Goal: Download file/media

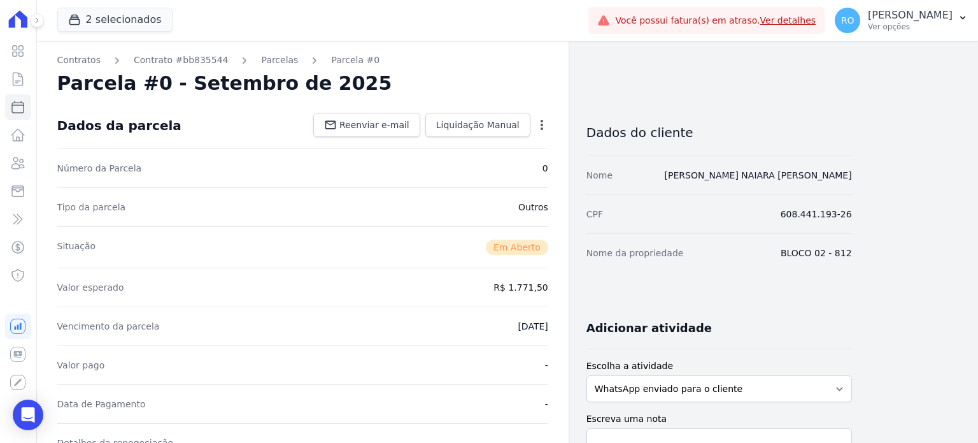
scroll to position [255, 0]
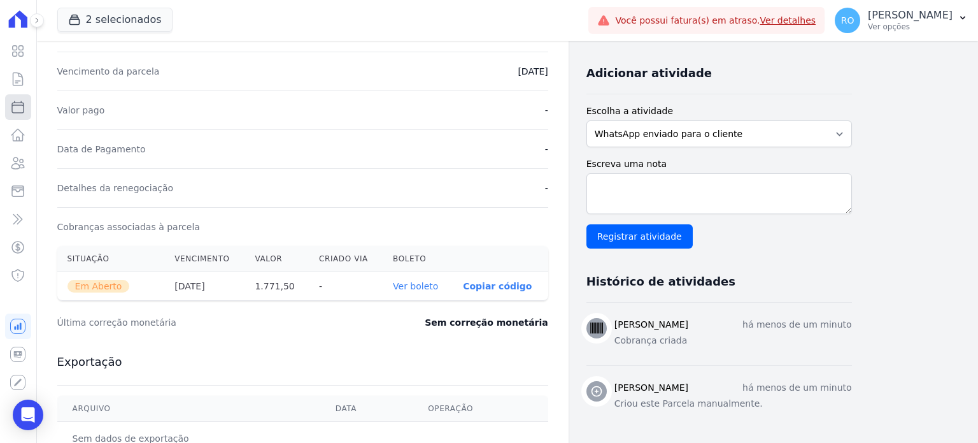
click at [23, 106] on icon at bounding box center [17, 106] width 11 height 11
select select
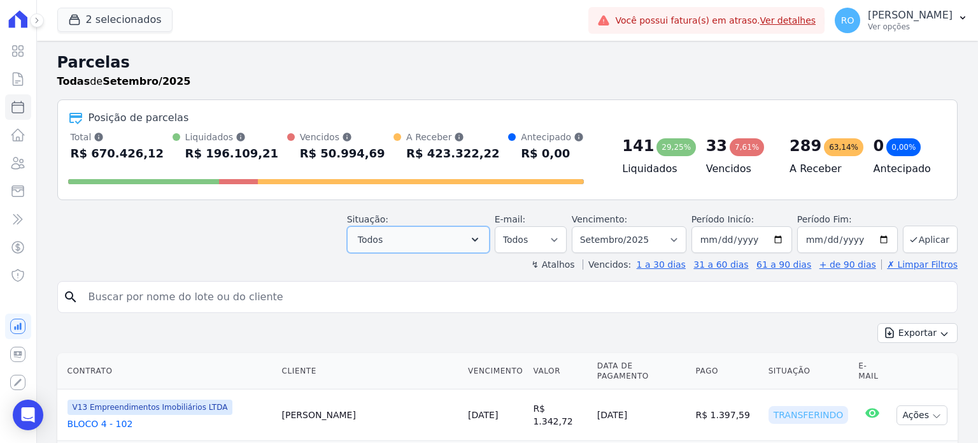
click at [482, 241] on icon "button" at bounding box center [475, 239] width 13 height 13
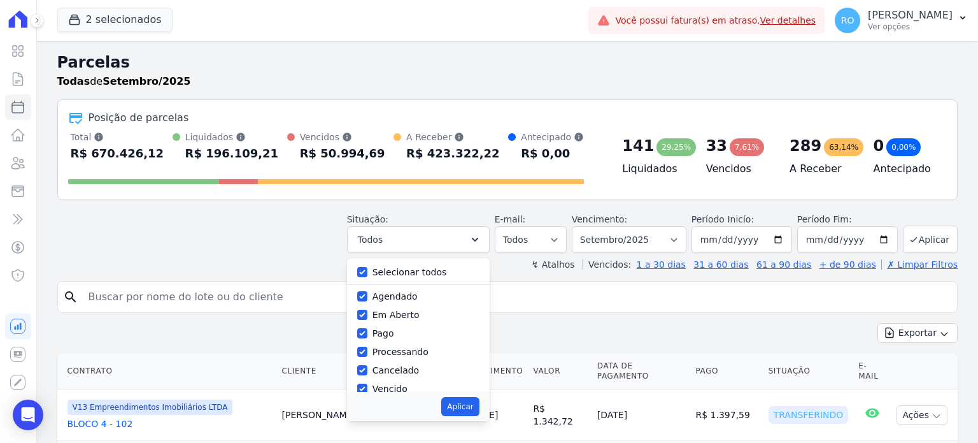
click at [396, 267] on label "Selecionar todos" at bounding box center [410, 272] width 75 height 10
click at [368, 267] on input "Selecionar todos" at bounding box center [362, 272] width 10 height 10
checkbox input "false"
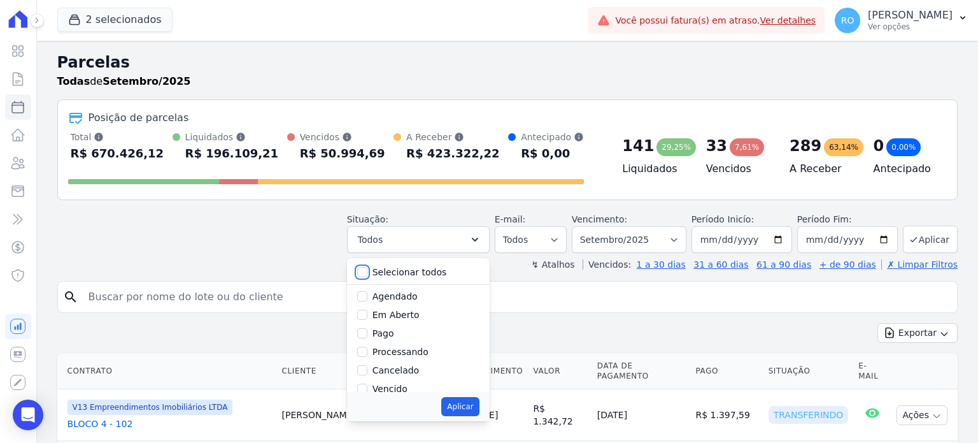
checkbox input "false"
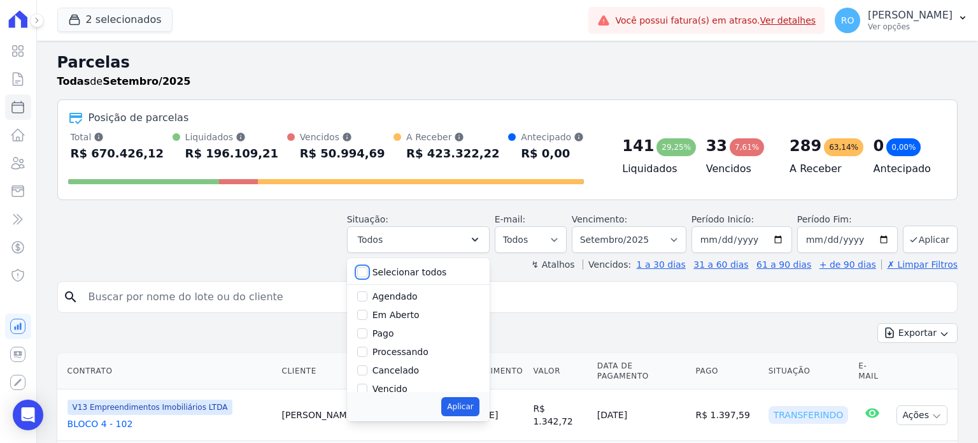
checkbox input "false"
click at [394, 333] on label "Pago" at bounding box center [384, 333] width 22 height 10
click at [368, 333] on input "Pago" at bounding box center [362, 333] width 10 height 10
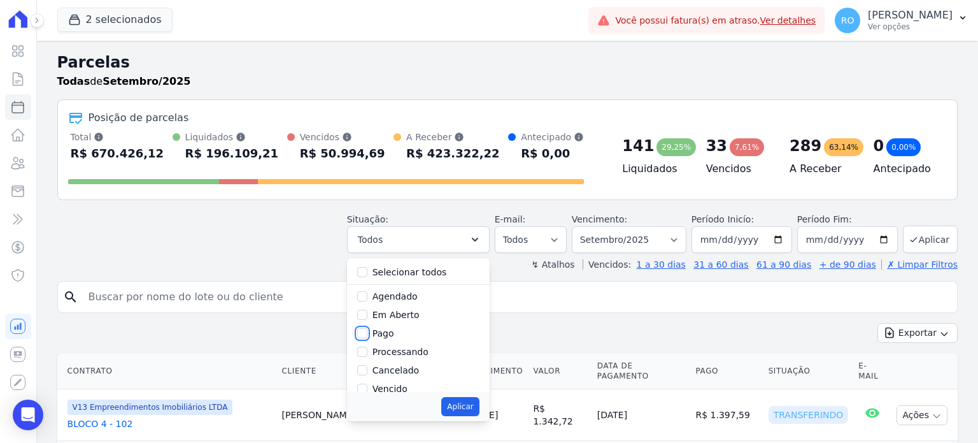
checkbox input "true"
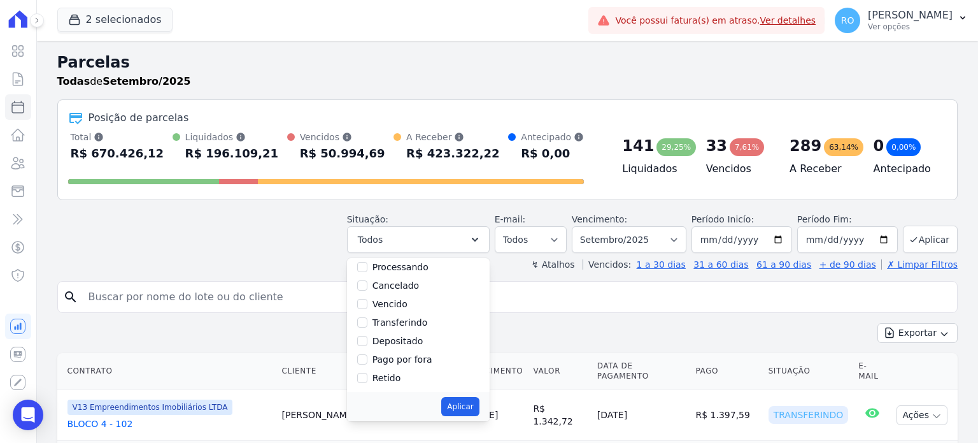
click at [394, 323] on label "Transferindo" at bounding box center [400, 322] width 55 height 10
click at [368, 323] on input "Transferindo" at bounding box center [362, 322] width 10 height 10
checkbox input "true"
click at [392, 341] on label "Depositado" at bounding box center [398, 341] width 51 height 10
click at [368, 341] on input "Depositado" at bounding box center [362, 341] width 10 height 10
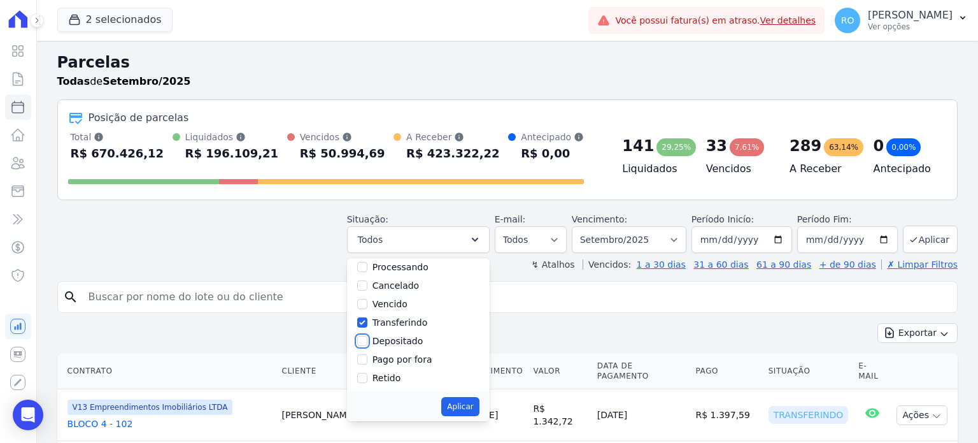
checkbox input "true"
click at [473, 399] on button "Aplicar" at bounding box center [460, 406] width 38 height 19
select select "paid"
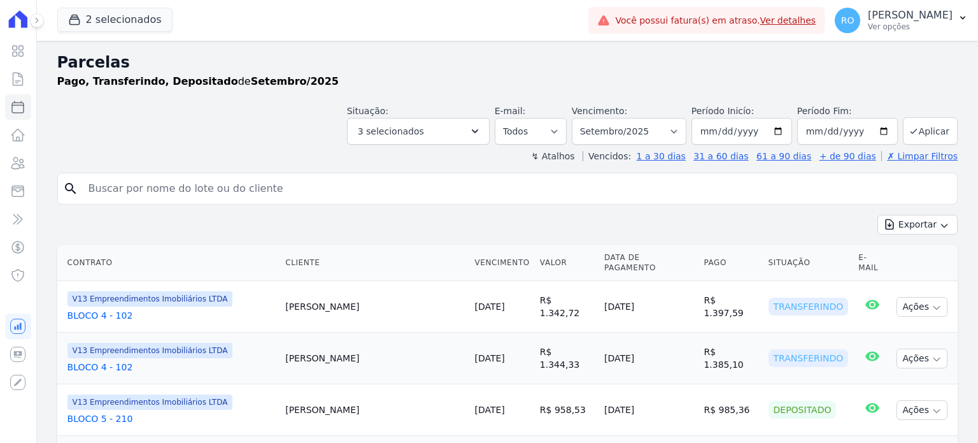
select select
click at [916, 218] on button "Exportar" at bounding box center [918, 225] width 80 height 20
click at [912, 131] on button "Aplicar" at bounding box center [930, 130] width 55 height 27
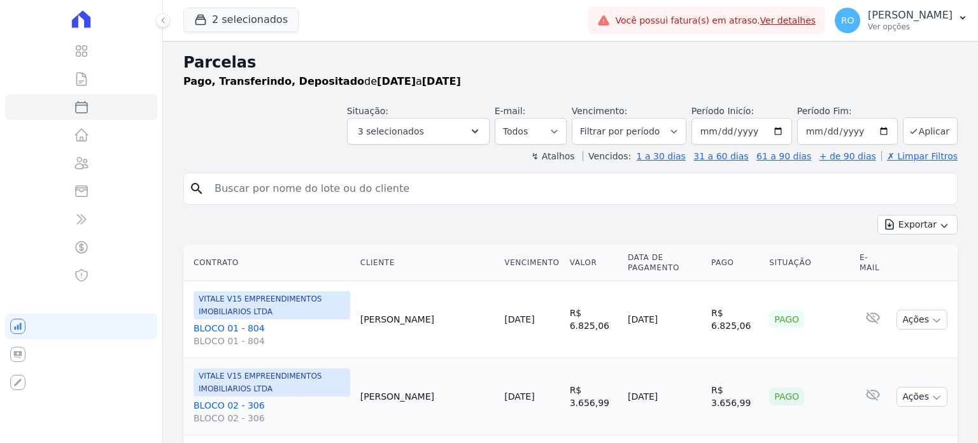
select select
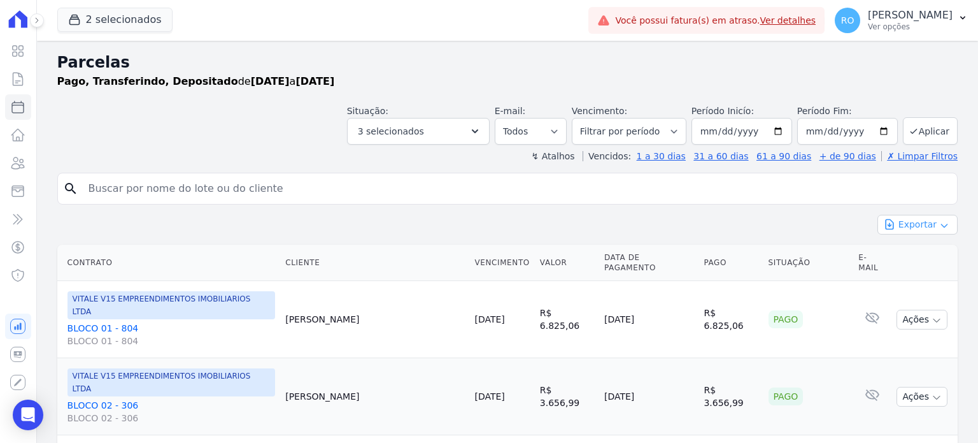
click at [905, 218] on button "Exportar" at bounding box center [918, 225] width 80 height 20
click at [904, 277] on span "Exportar CSV" at bounding box center [917, 276] width 68 height 13
click at [891, 26] on p "Ver opções" at bounding box center [910, 27] width 85 height 10
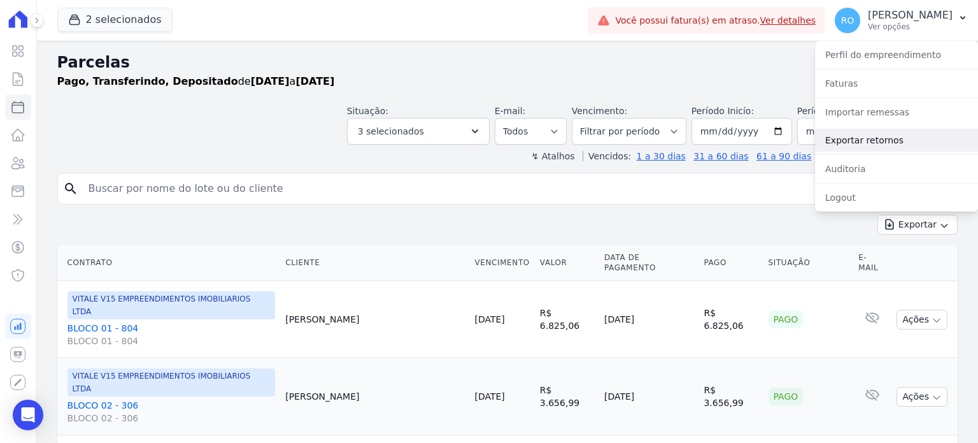
click at [889, 138] on link "Exportar retornos" at bounding box center [896, 140] width 163 height 23
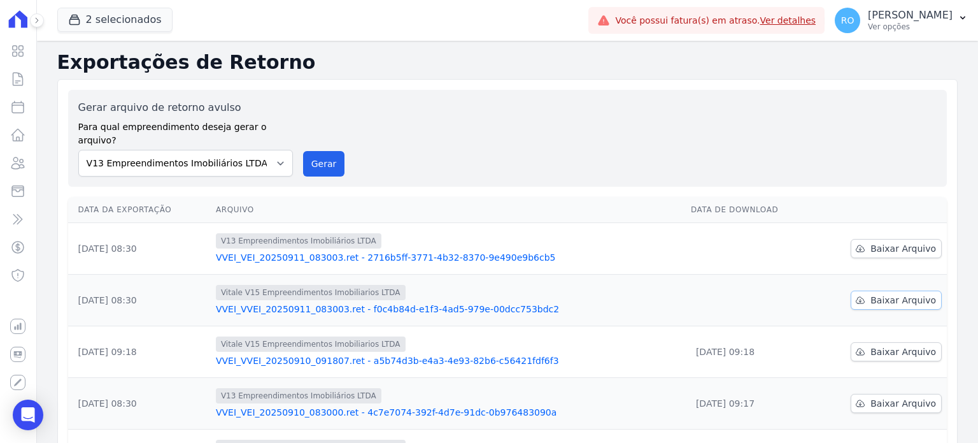
click at [892, 294] on span "Baixar Arquivo" at bounding box center [904, 300] width 66 height 13
click at [884, 242] on span "Baixar Arquivo" at bounding box center [904, 248] width 66 height 13
click at [329, 151] on button "Gerar" at bounding box center [324, 163] width 42 height 25
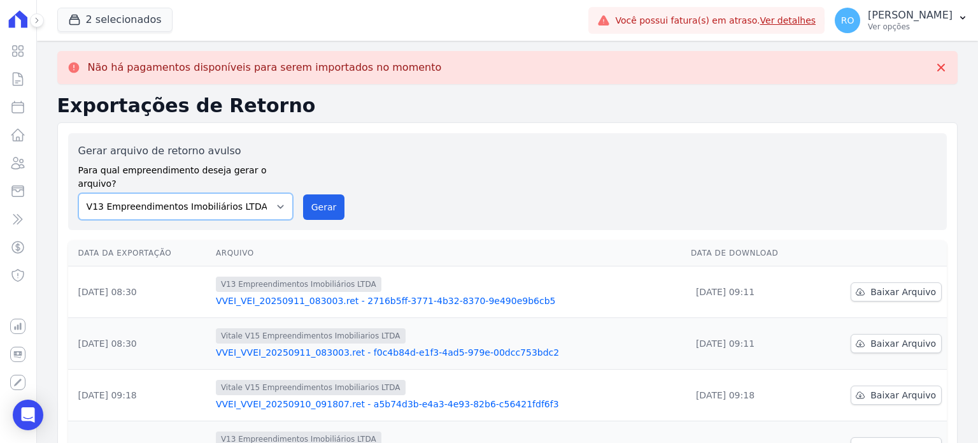
click at [271, 194] on select "Flow - V9 Empreendimentos Imobiliários LTDA. On - V11 Empreendimentos Imobiliár…" at bounding box center [185, 206] width 215 height 27
select select "43a01992-2921-4595-aa0d-28e05d992a61"
click at [78, 193] on select "Flow - V9 Empreendimentos Imobiliários LTDA. On - V11 Empreendimentos Imobiliár…" at bounding box center [185, 206] width 215 height 27
drag, startPoint x: 302, startPoint y: 192, endPoint x: 533, endPoint y: 91, distance: 252.4
click at [303, 194] on button "Gerar" at bounding box center [324, 206] width 42 height 25
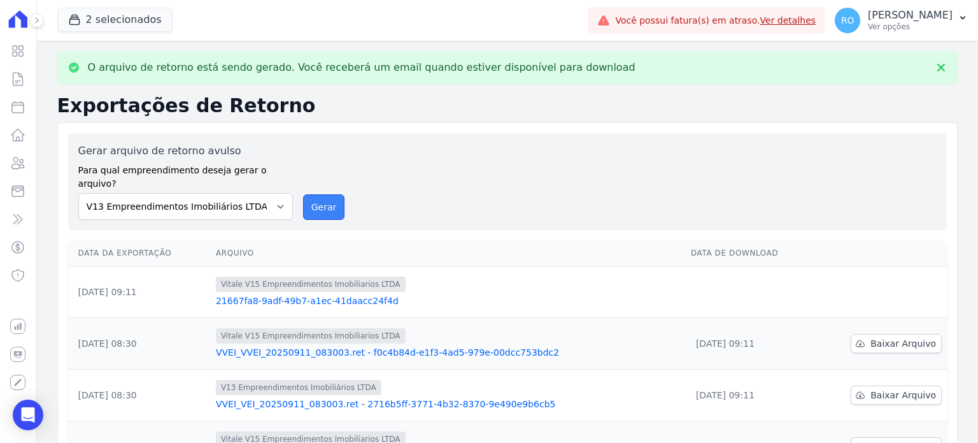
click at [327, 195] on button "Gerar" at bounding box center [324, 206] width 42 height 25
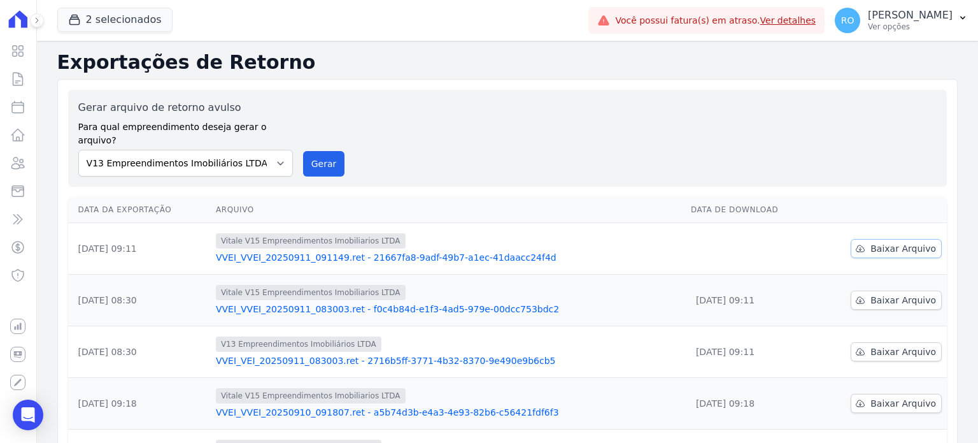
click at [879, 242] on span "Baixar Arquivo" at bounding box center [904, 248] width 66 height 13
